Goal: Task Accomplishment & Management: Manage account settings

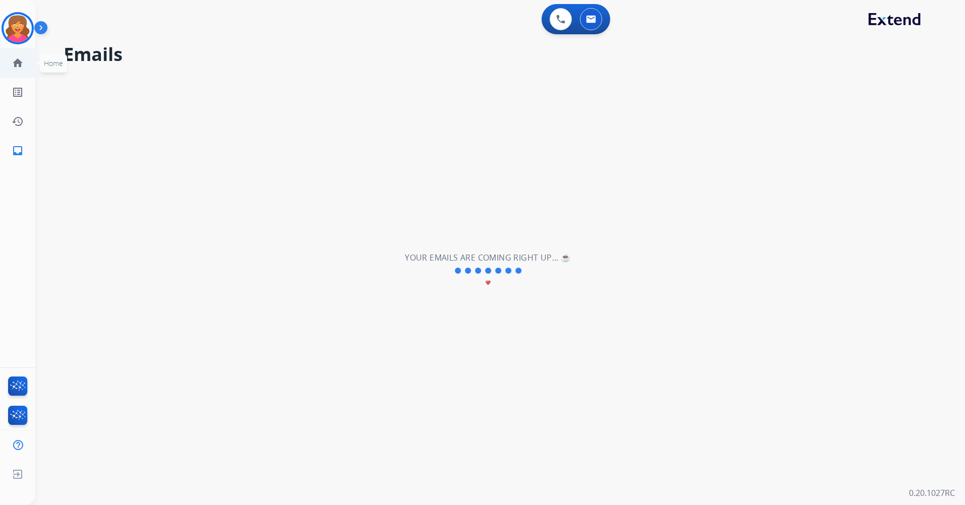
drag, startPoint x: 14, startPoint y: 30, endPoint x: 30, endPoint y: 53, distance: 28.7
click at [14, 30] on img at bounding box center [18, 28] width 28 height 28
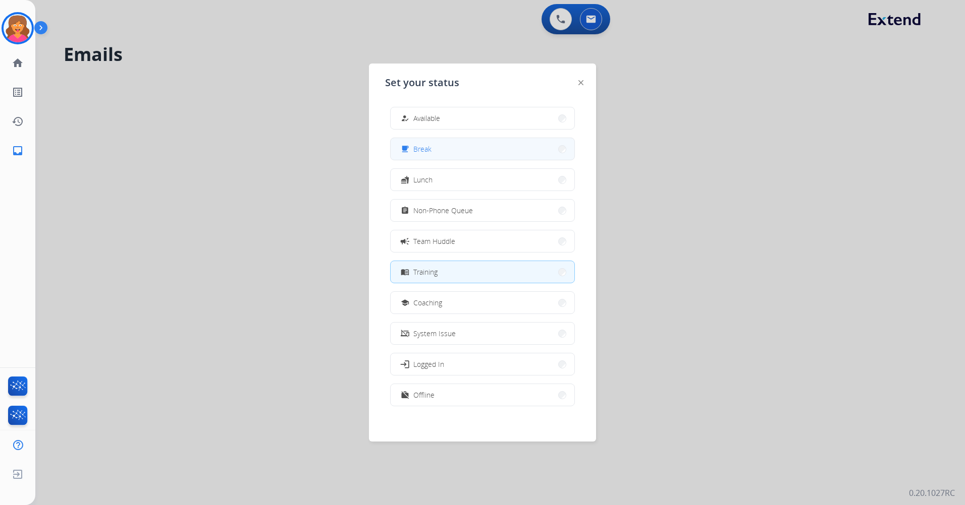
click at [437, 146] on button "free_breakfast Break" at bounding box center [482, 149] width 184 height 22
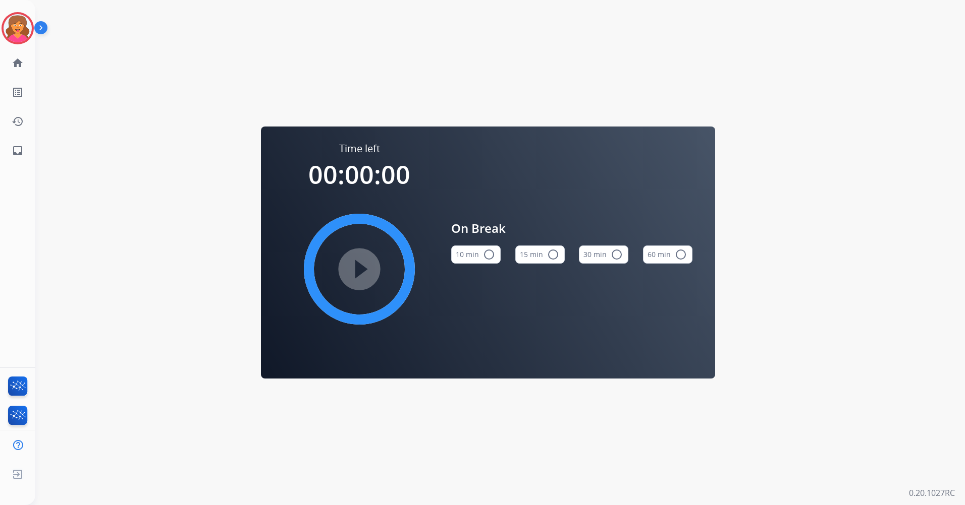
drag, startPoint x: 532, startPoint y: 261, endPoint x: 538, endPoint y: 265, distance: 7.6
click at [532, 261] on button "15 min radio_button_unchecked" at bounding box center [539, 255] width 49 height 18
click at [143, 152] on div "Time left 00:15:00 play_circle_filled On Break 10 min radio_button_unchecked 15…" at bounding box center [487, 252] width 905 height 505
click at [13, 23] on img at bounding box center [18, 28] width 28 height 28
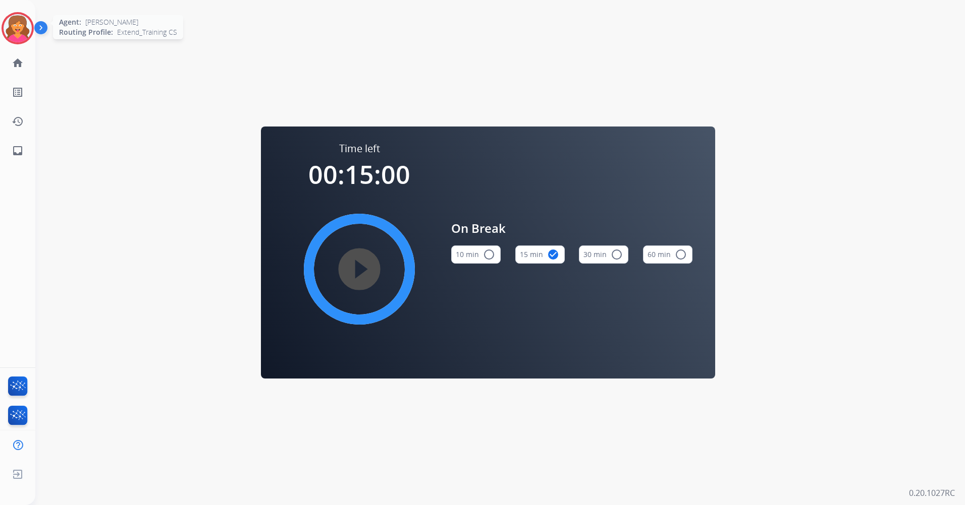
click at [8, 33] on img at bounding box center [18, 28] width 28 height 28
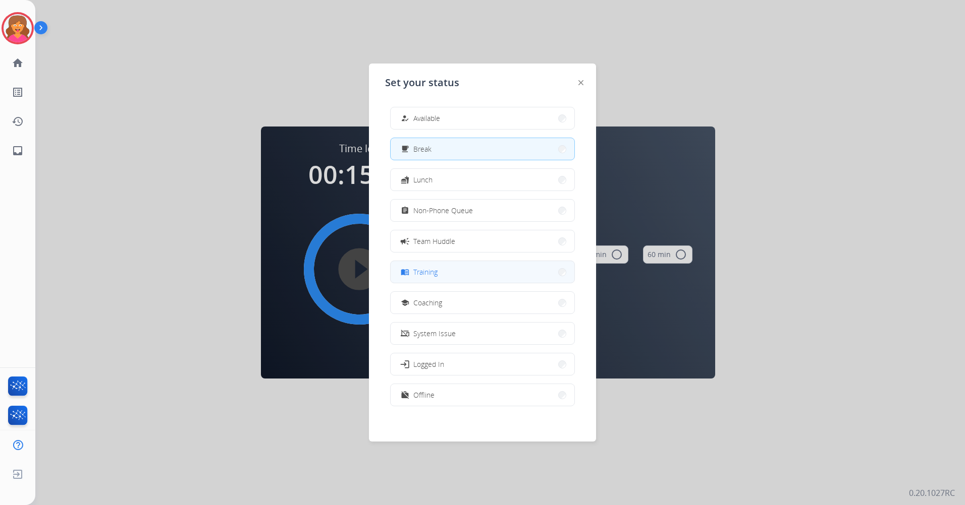
click at [436, 274] on span "Training" at bounding box center [425, 272] width 24 height 11
